Goal: Information Seeking & Learning: Learn about a topic

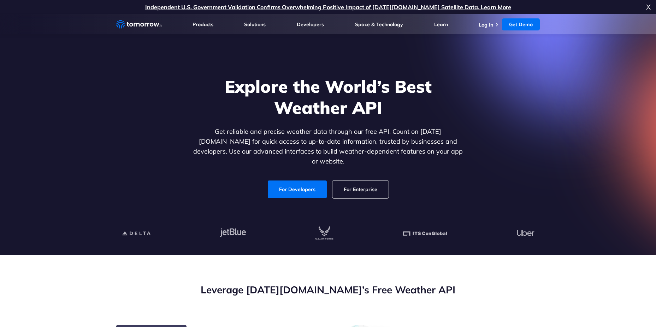
click at [181, 80] on div "Explore the World’s Best Weather API Get reliable and precise weather data thro…" at bounding box center [328, 137] width 435 height 150
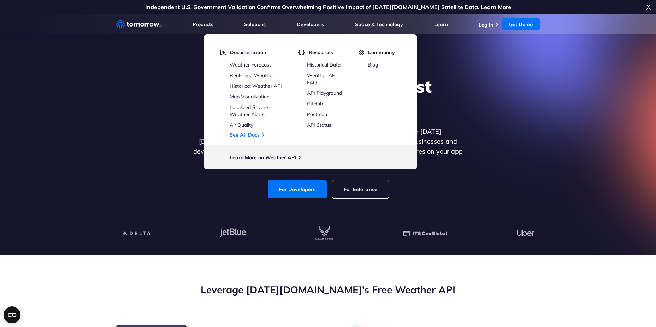
click at [323, 123] on link "API Status" at bounding box center [319, 125] width 24 height 6
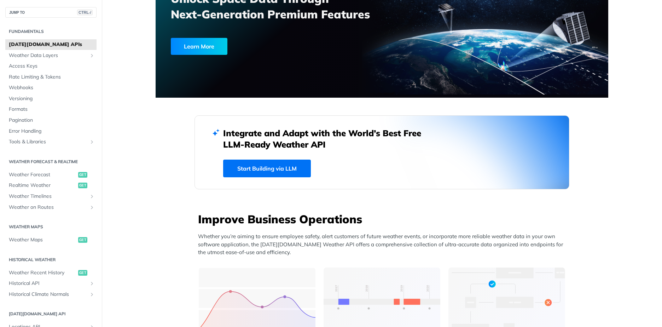
scroll to position [141, 0]
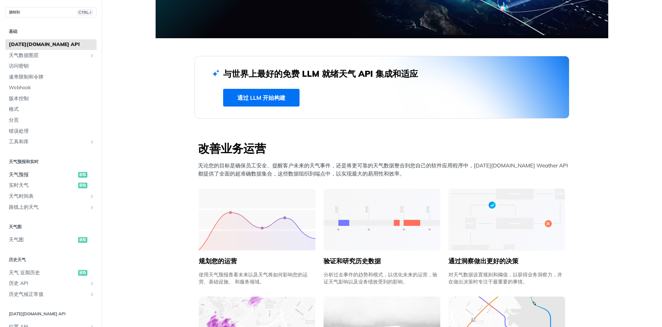
click at [18, 174] on span "天气预报" at bounding box center [42, 174] width 67 height 7
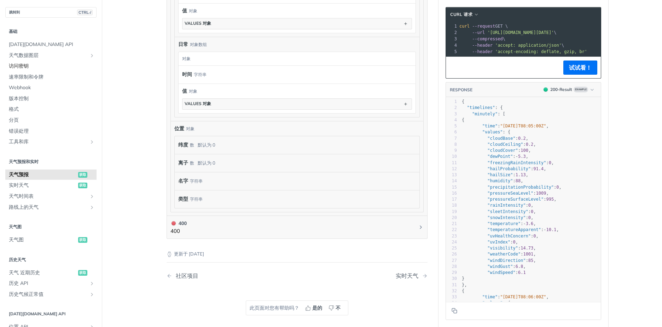
scroll to position [557, 0]
click at [32, 43] on span "[DATE][DOMAIN_NAME] API" at bounding box center [52, 44] width 86 height 7
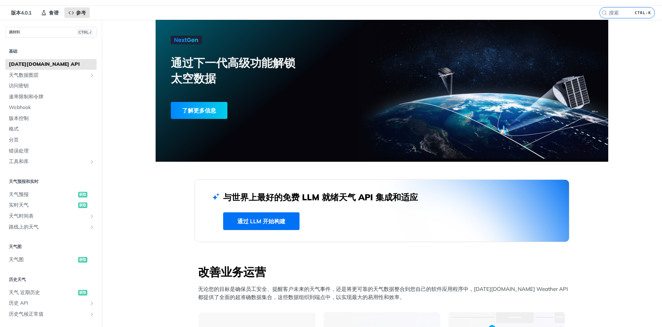
scroll to position [35, 0]
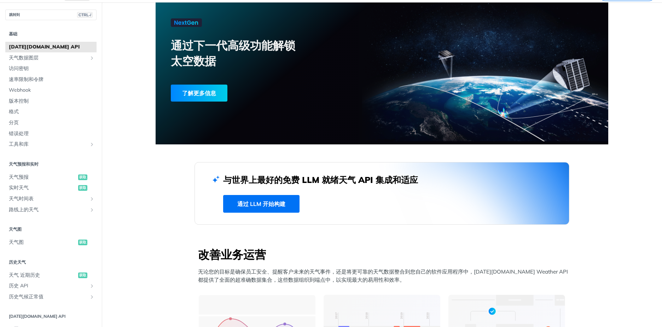
click at [268, 202] on link "通过 LLM 开始构建" at bounding box center [261, 204] width 76 height 18
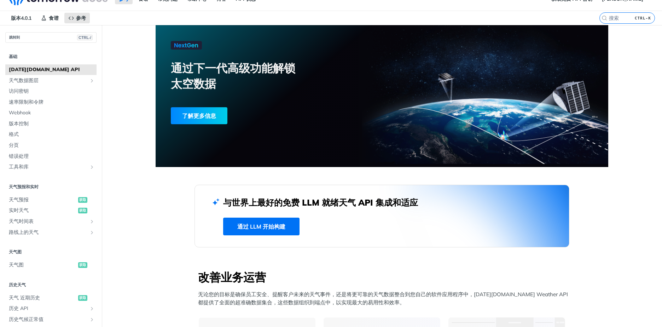
scroll to position [0, 0]
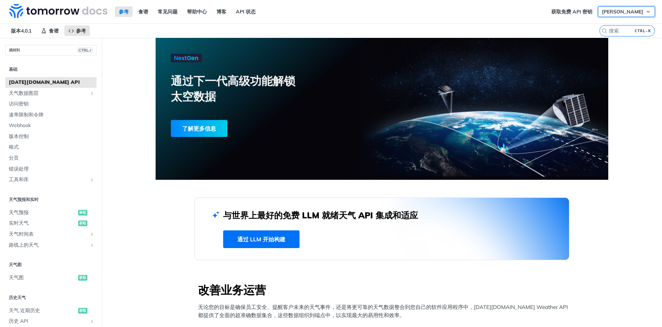
click at [635, 13] on span "[PERSON_NAME]" at bounding box center [621, 11] width 41 height 6
click at [590, 10] on link "获取免费 API 密钥" at bounding box center [571, 11] width 49 height 11
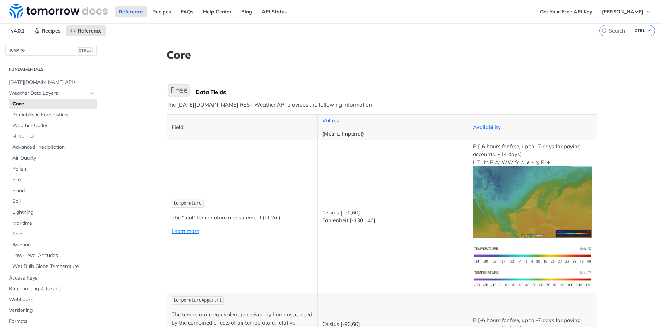
click at [286, 164] on td "temperature The "real" temperature measurement (at 2m) Learn more" at bounding box center [242, 216] width 151 height 153
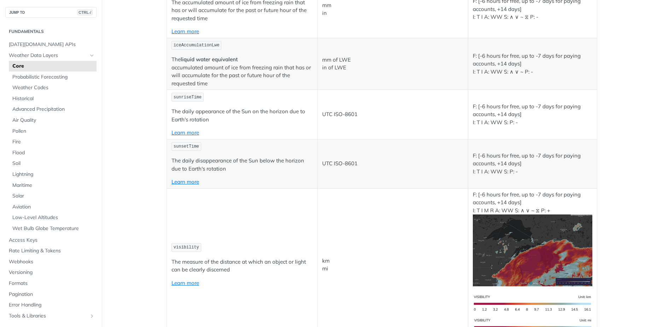
scroll to position [2403, 0]
click at [50, 88] on span "Weather Codes" at bounding box center [53, 87] width 82 height 7
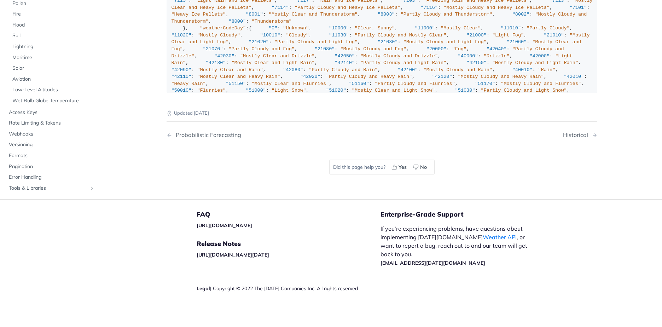
scroll to position [5018, 0]
drag, startPoint x: 20, startPoint y: 194, endPoint x: 64, endPoint y: 177, distance: 47.6
click at [20, 72] on span "Solar" at bounding box center [53, 68] width 82 height 7
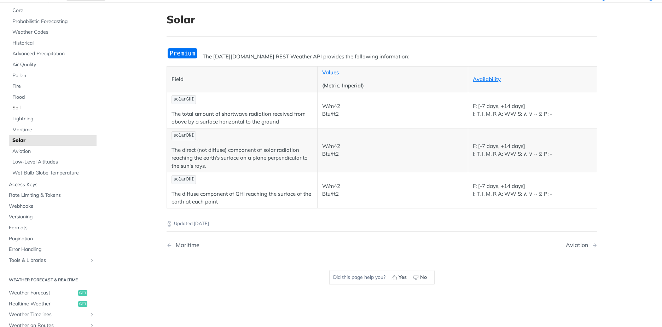
scroll to position [71, 0]
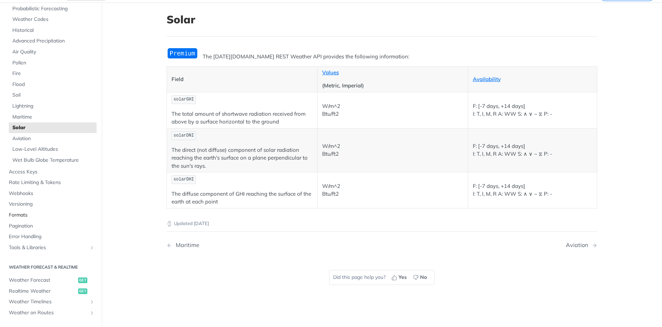
click at [22, 210] on link "Formats" at bounding box center [50, 215] width 91 height 11
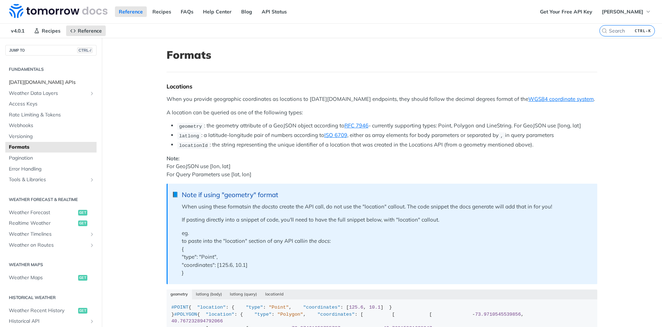
click at [39, 83] on span "[DATE][DOMAIN_NAME] APIs" at bounding box center [52, 82] width 86 height 7
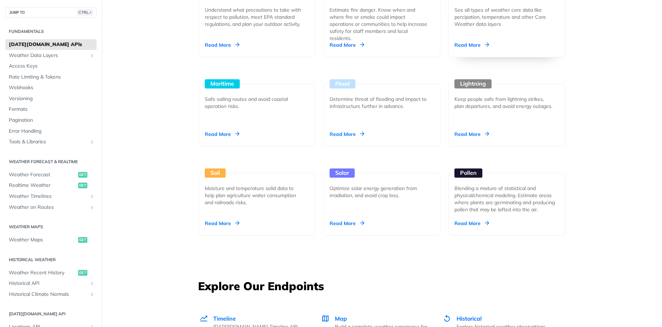
scroll to position [636, 0]
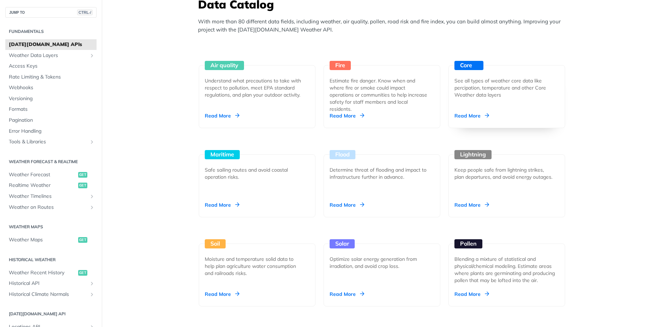
click at [462, 114] on div "Read More" at bounding box center [471, 115] width 35 height 7
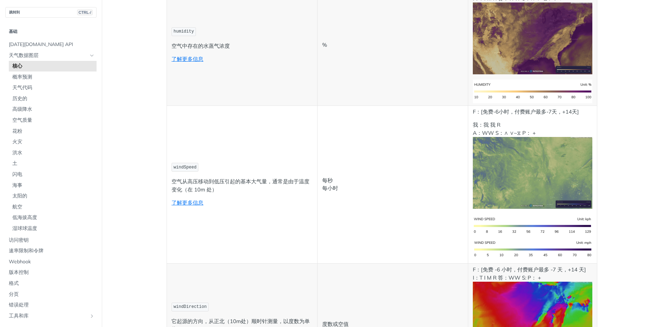
scroll to position [495, 0]
